Goal: Check status: Check status

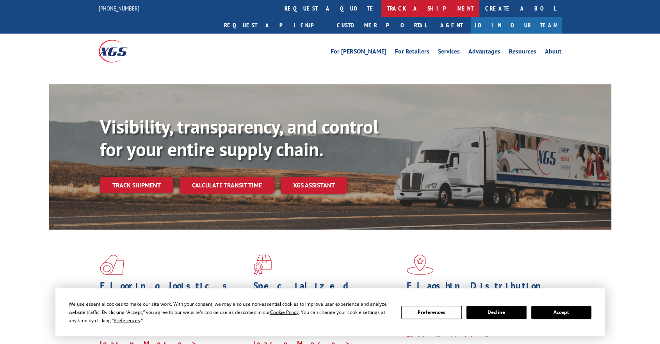
click at [382, 8] on link "track a shipment" at bounding box center [431, 8] width 98 height 17
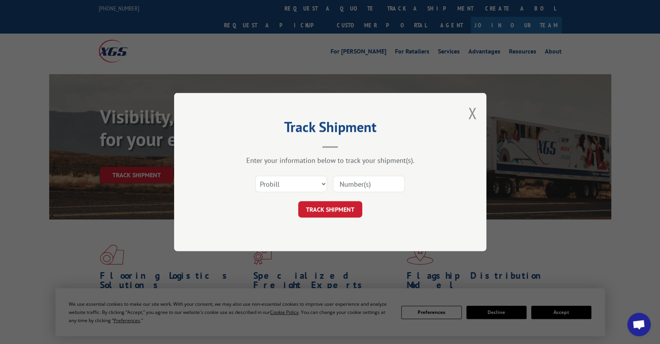
click at [341, 181] on input at bounding box center [369, 184] width 72 height 16
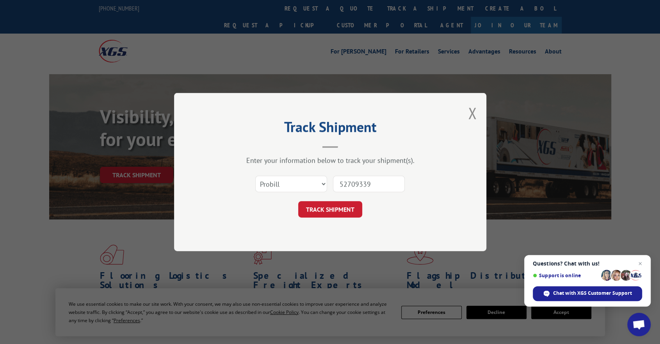
type input "527093393"
click button "TRACK SHIPMENT" at bounding box center [330, 209] width 64 height 16
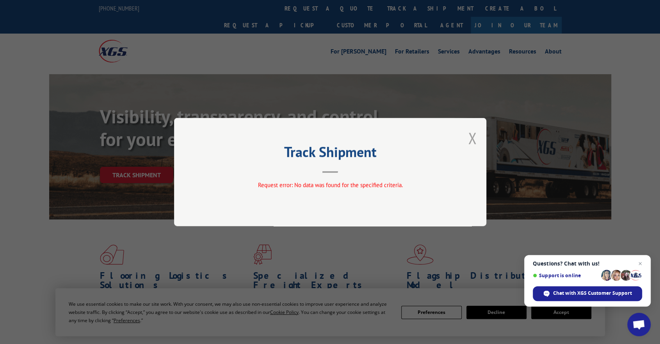
click at [476, 137] on div "Track Shipment Request error: No data was found for the specified criteria." at bounding box center [330, 172] width 312 height 108
click at [466, 142] on div "Track Shipment Request error: No data was found for the specified criteria." at bounding box center [330, 172] width 312 height 108
drag, startPoint x: 473, startPoint y: 140, endPoint x: 460, endPoint y: 142, distance: 13.4
click at [473, 140] on button "Close modal" at bounding box center [472, 138] width 9 height 21
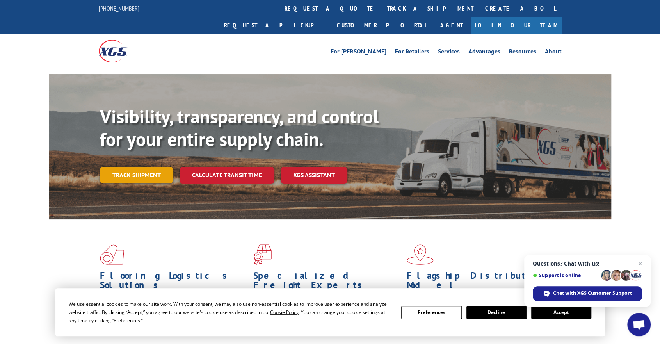
click at [159, 167] on link "Track shipment" at bounding box center [136, 175] width 73 height 16
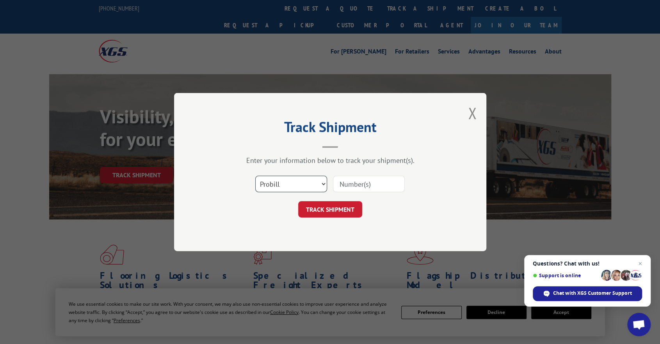
drag, startPoint x: 260, startPoint y: 179, endPoint x: 285, endPoint y: 185, distance: 25.3
click at [260, 179] on select "Select category... Probill BOL PO" at bounding box center [291, 184] width 72 height 16
click at [285, 185] on select "Select category... Probill BOL PO" at bounding box center [291, 184] width 72 height 16
select select "bol"
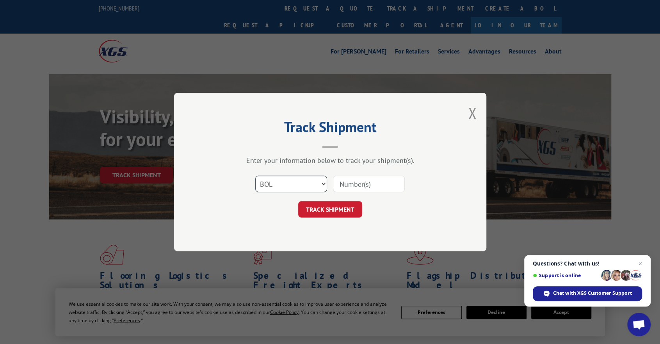
click at [255, 176] on select "Select category... Probill BOL PO" at bounding box center [291, 184] width 72 height 16
click at [353, 182] on input at bounding box center [369, 184] width 72 height 16
type input "527093393"
click at [341, 209] on button "TRACK SHIPMENT" at bounding box center [330, 209] width 64 height 16
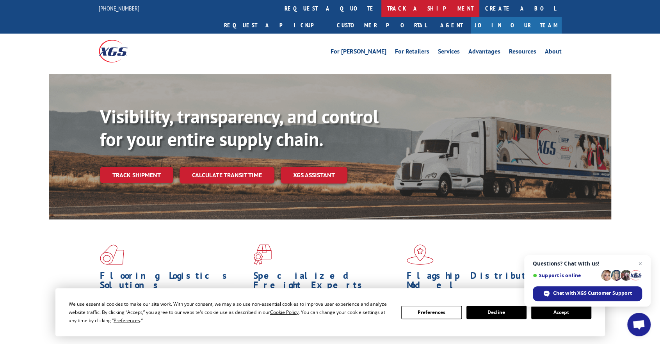
click at [382, 3] on link "track a shipment" at bounding box center [431, 8] width 98 height 17
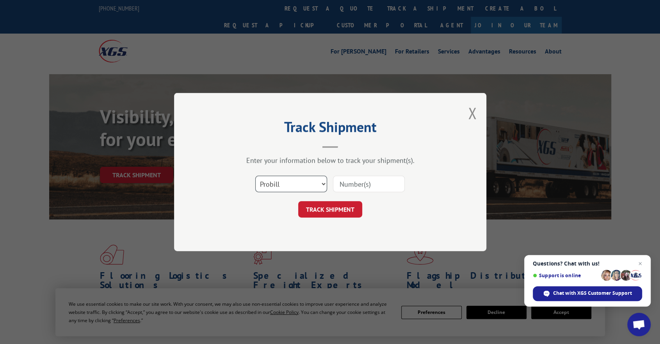
click at [303, 181] on select "Select category... Probill BOL PO" at bounding box center [291, 184] width 72 height 16
select select "bol"
click at [255, 176] on select "Select category... Probill BOL PO" at bounding box center [291, 184] width 72 height 16
click at [381, 185] on input at bounding box center [369, 184] width 72 height 16
paste input "(832) 689-0673"
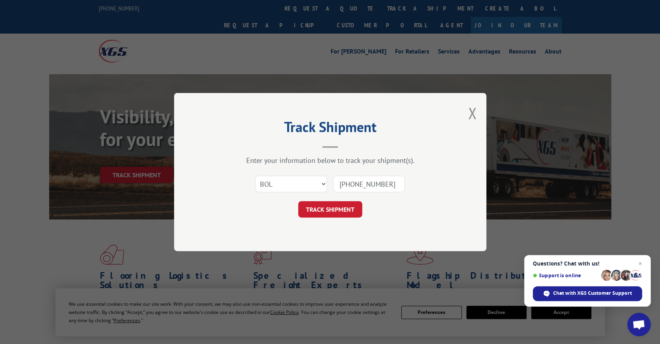
drag, startPoint x: 385, startPoint y: 184, endPoint x: 213, endPoint y: 171, distance: 171.9
click at [262, 176] on div "Select category... Probill BOL PO (832) 689-0673" at bounding box center [330, 184] width 234 height 26
click at [424, 200] on form "Select category... Probill BOL PO (832) 689-0673 TRACK SHIPMENT" at bounding box center [330, 194] width 234 height 46
click at [362, 182] on input "(832) 689-0673" at bounding box center [369, 184] width 72 height 16
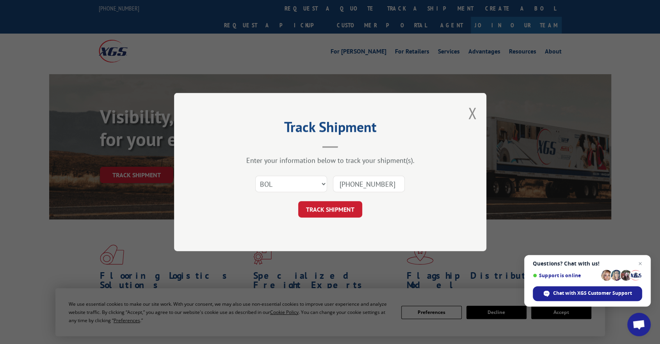
click at [362, 182] on input "(832) 689-0673" at bounding box center [369, 184] width 72 height 16
type input "527093393"
click button "TRACK SHIPMENT" at bounding box center [330, 209] width 64 height 16
